Goal: Information Seeking & Learning: Learn about a topic

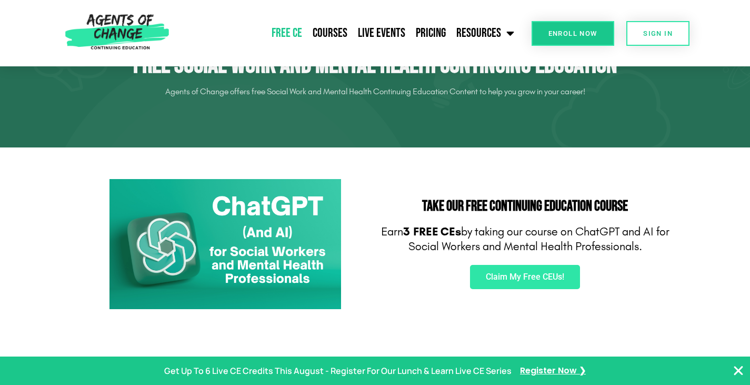
scroll to position [88, 0]
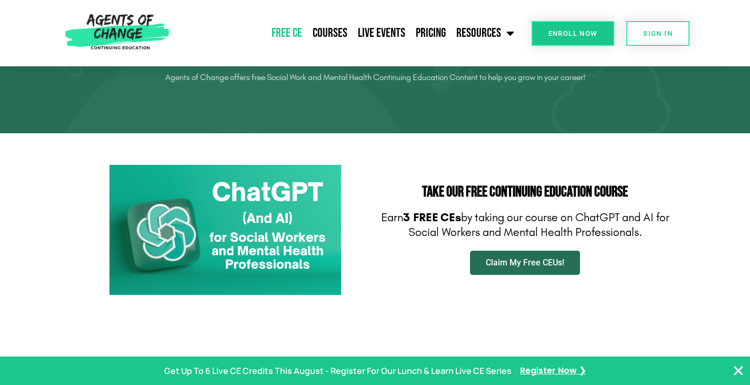
click at [514, 269] on link "Claim My Free CEUs!" at bounding box center [525, 263] width 110 height 24
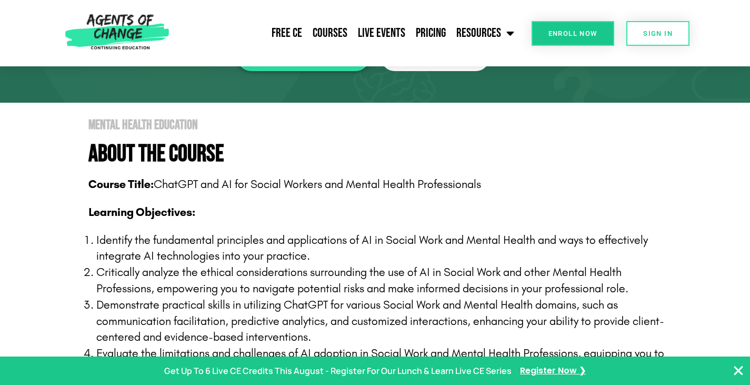
scroll to position [165, 0]
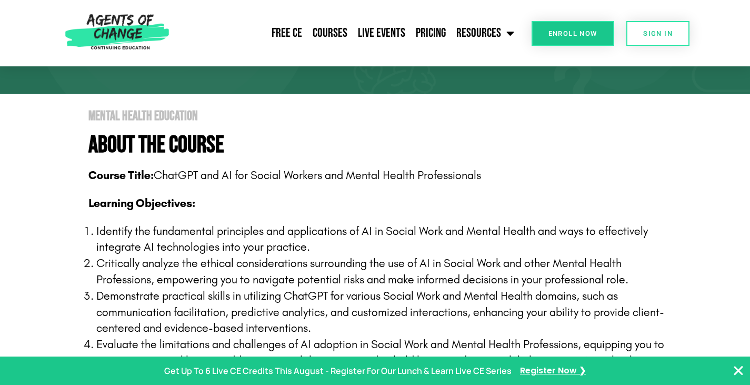
click at [569, 33] on span "Enroll Now" at bounding box center [573, 33] width 49 height 7
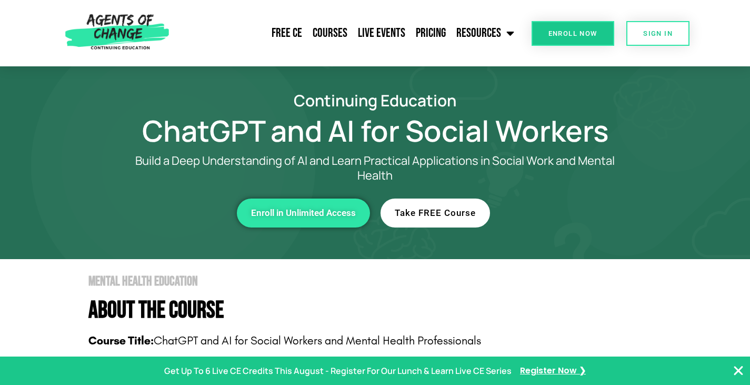
click at [441, 220] on link "Take FREE Course" at bounding box center [436, 212] width 110 height 29
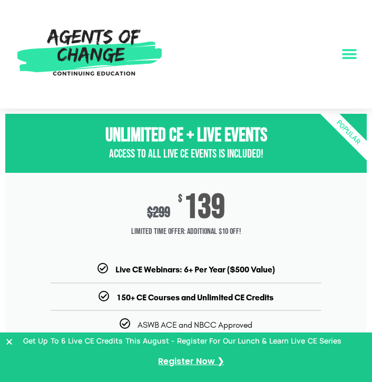
click at [344, 54] on icon "Menu Toggle" at bounding box center [349, 54] width 16 height 16
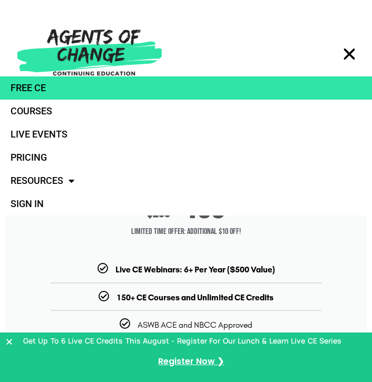
click at [42, 79] on link "Free CE" at bounding box center [186, 87] width 372 height 23
